Goal: Obtain resource: Download file/media

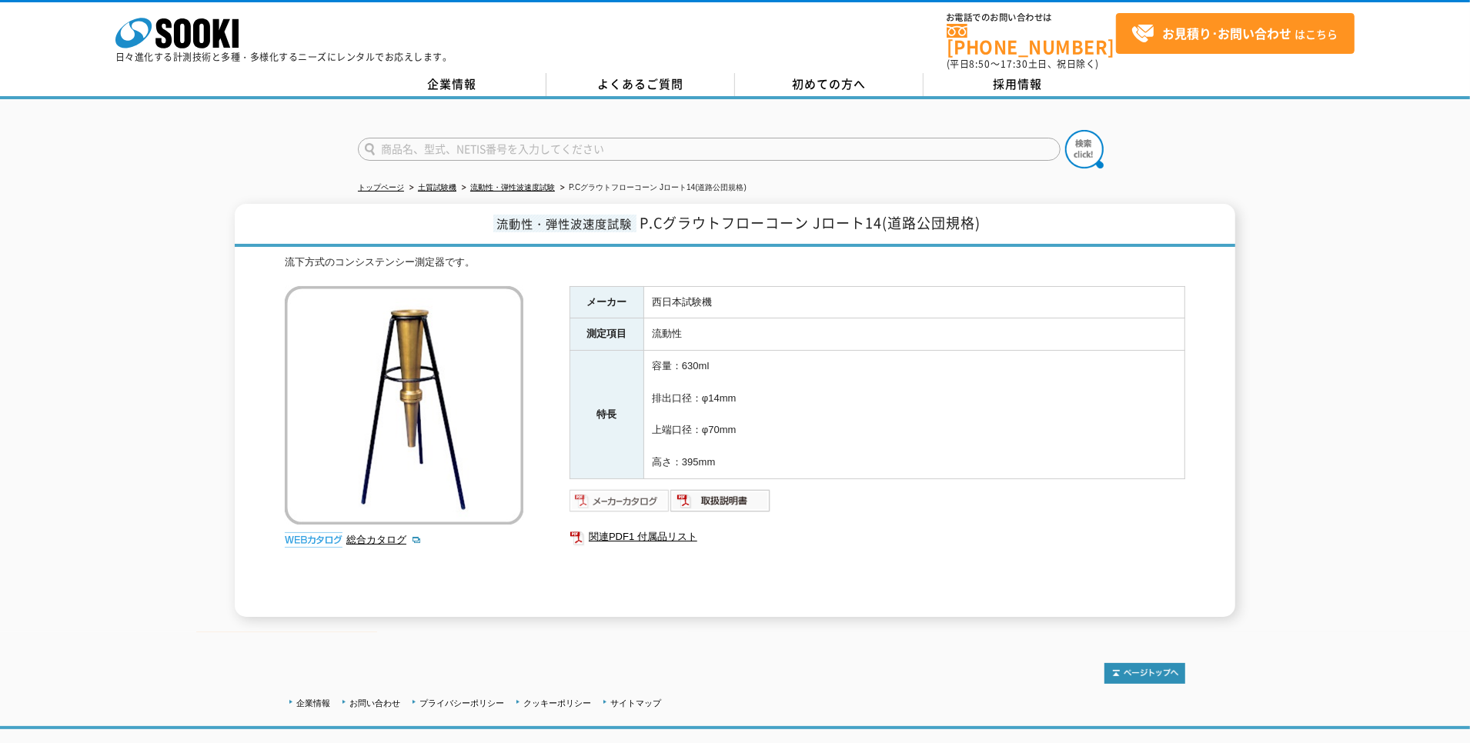
click at [611, 489] on img at bounding box center [620, 501] width 101 height 25
click at [546, 183] on link "流動性・弾性波速度試験" at bounding box center [512, 187] width 85 height 8
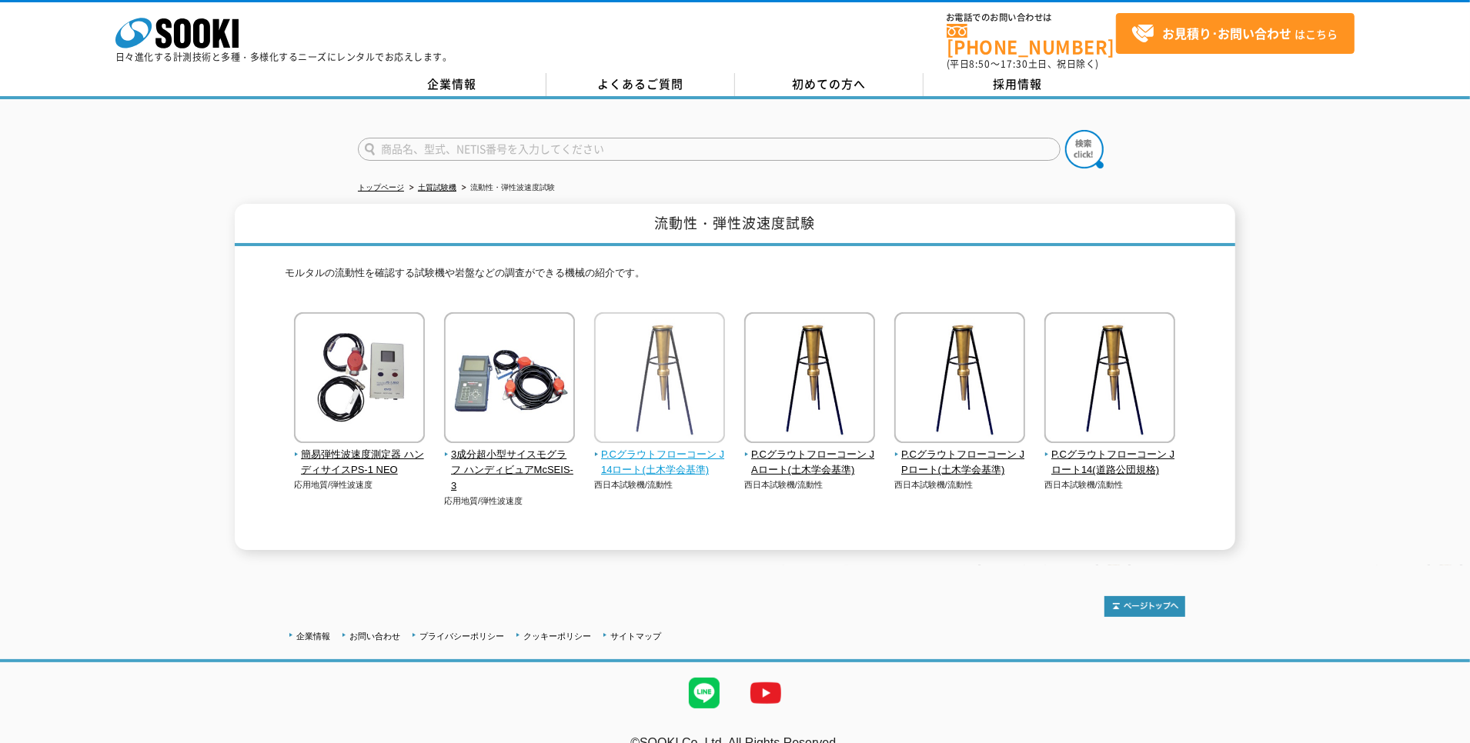
click at [709, 447] on span "P.Cグラウトフローコーン J14ロート(土木学会基準)" at bounding box center [660, 463] width 132 height 32
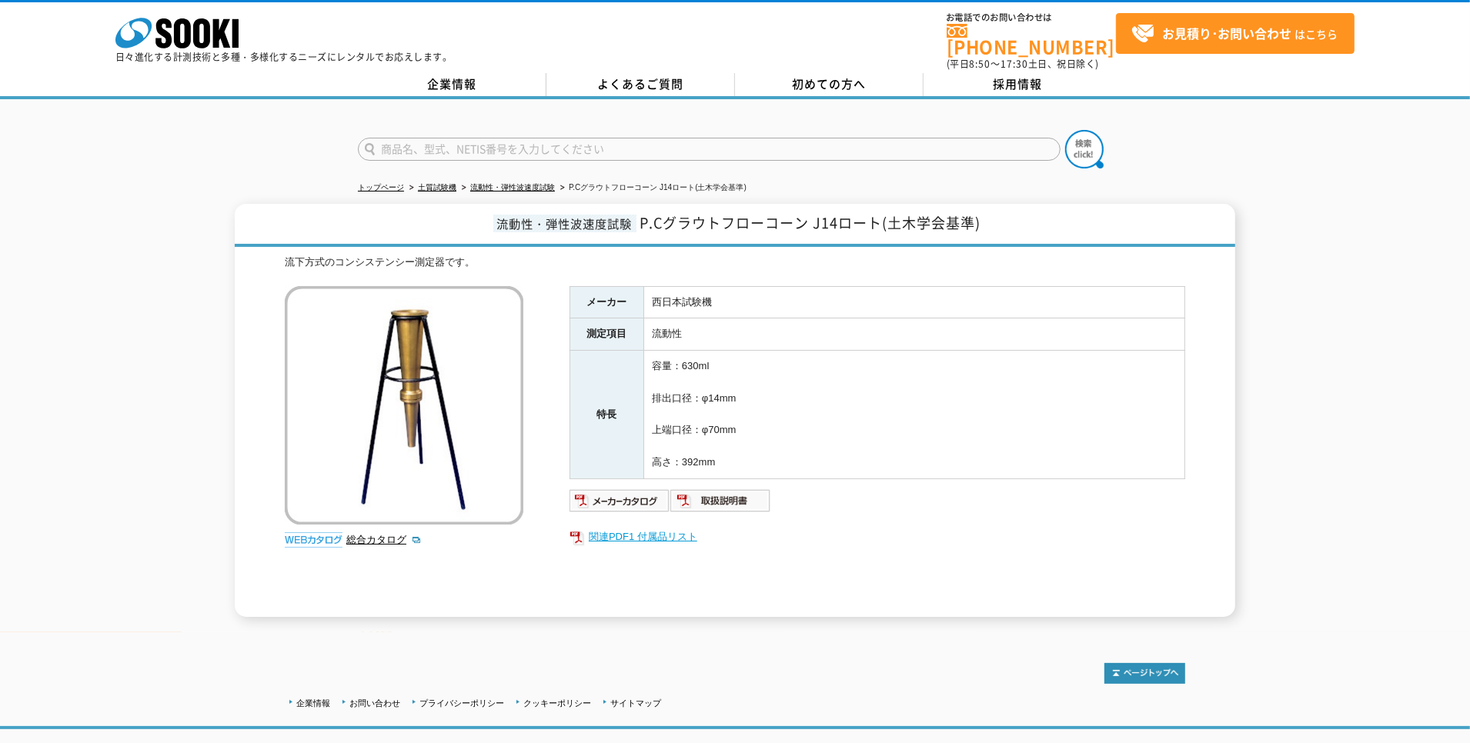
click at [666, 527] on link "関連PDF1 付属品リスト" at bounding box center [878, 537] width 616 height 20
click at [655, 493] on img at bounding box center [620, 501] width 101 height 25
click at [373, 534] on link "総合カタログ" at bounding box center [383, 540] width 75 height 12
